Goal: Navigation & Orientation: Find specific page/section

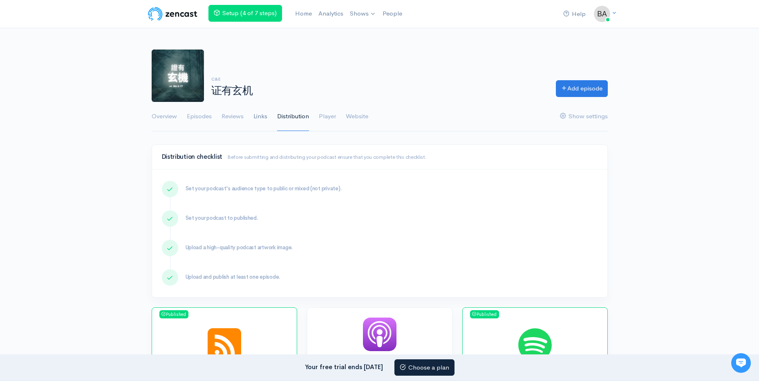
click at [254, 117] on link "Links" at bounding box center [261, 116] width 14 height 29
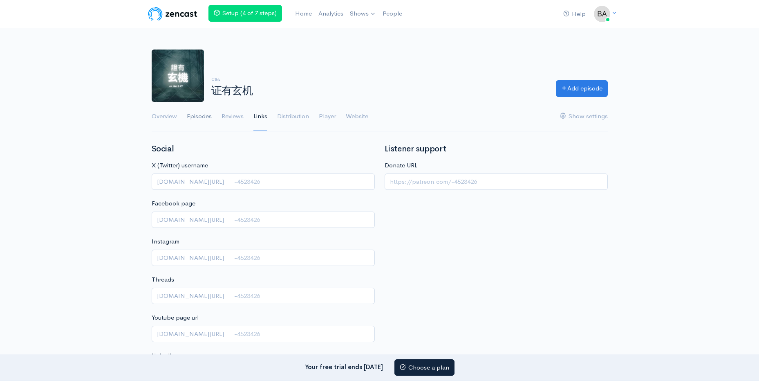
click at [204, 121] on link "Episodes" at bounding box center [199, 116] width 25 height 29
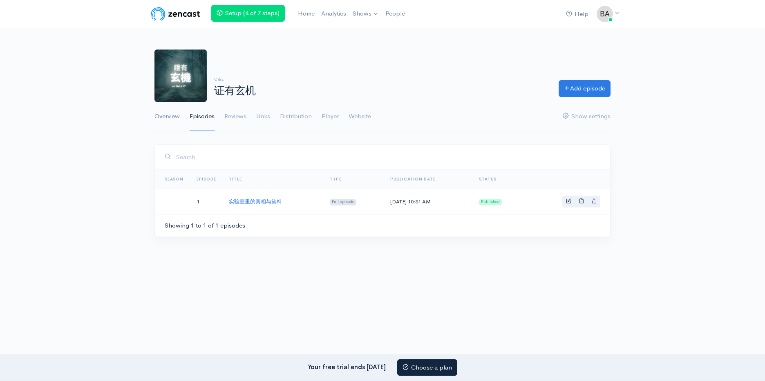
click at [173, 122] on link "Overview" at bounding box center [167, 116] width 25 height 29
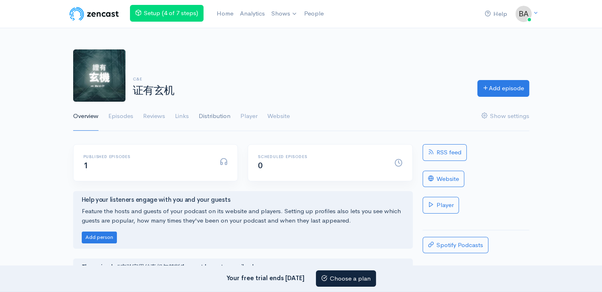
click at [213, 120] on link "Distribution" at bounding box center [215, 116] width 32 height 29
